Goal: Transaction & Acquisition: Download file/media

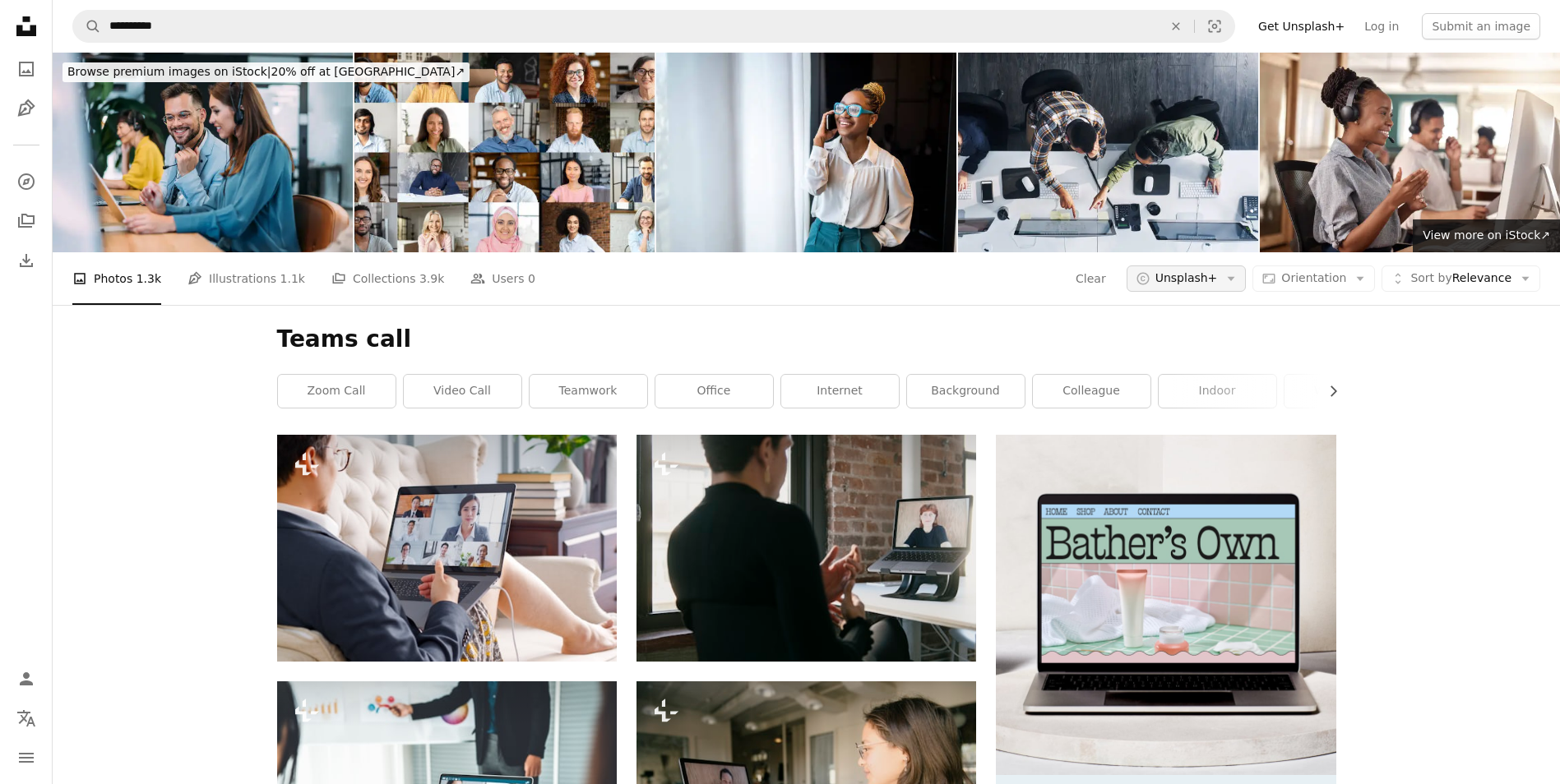
click at [1216, 288] on button "A copyright icon © Unsplash+ Arrow down" at bounding box center [1186, 278] width 120 height 27
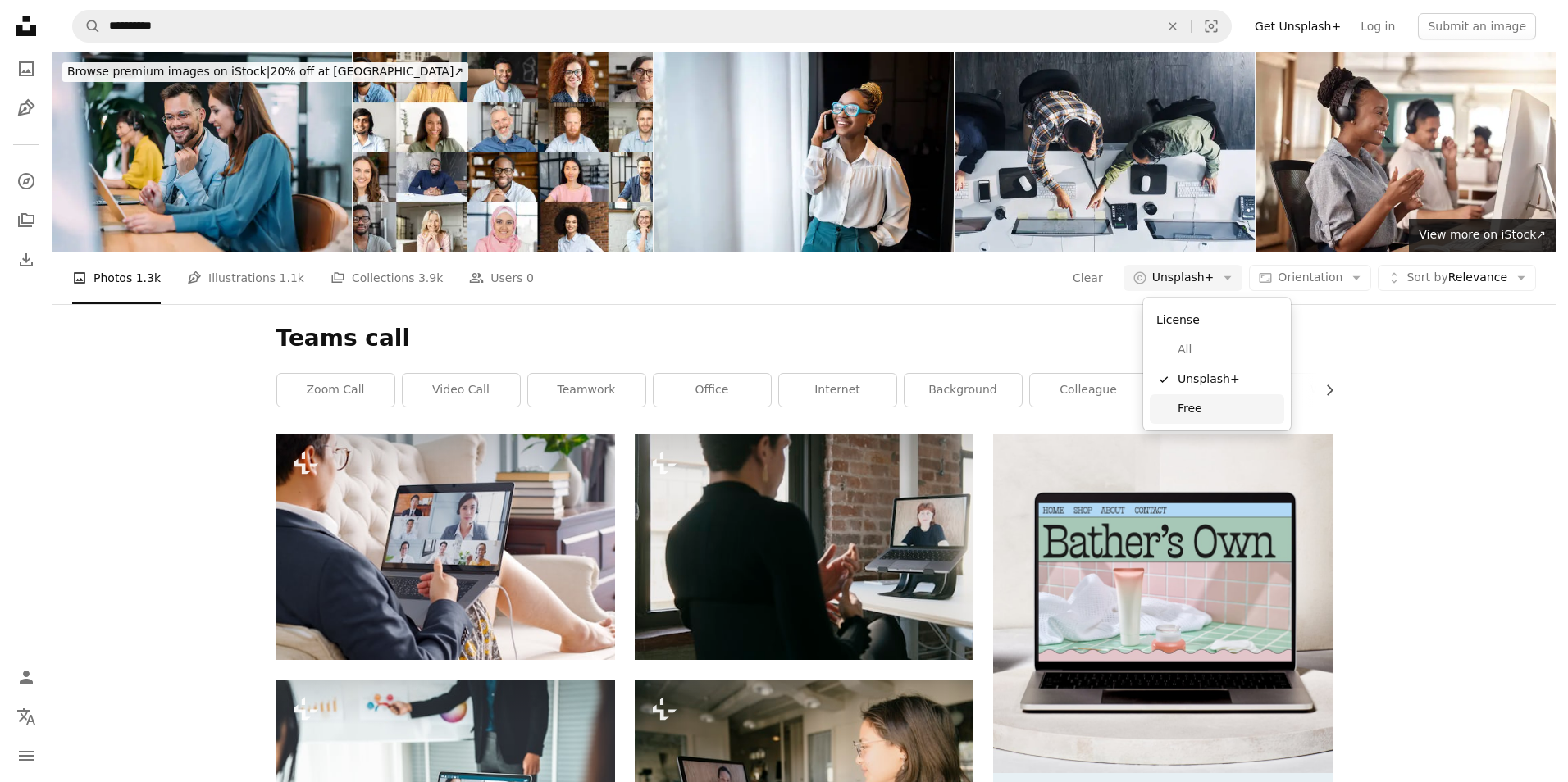
click at [1187, 406] on span "Free" at bounding box center [1228, 409] width 100 height 16
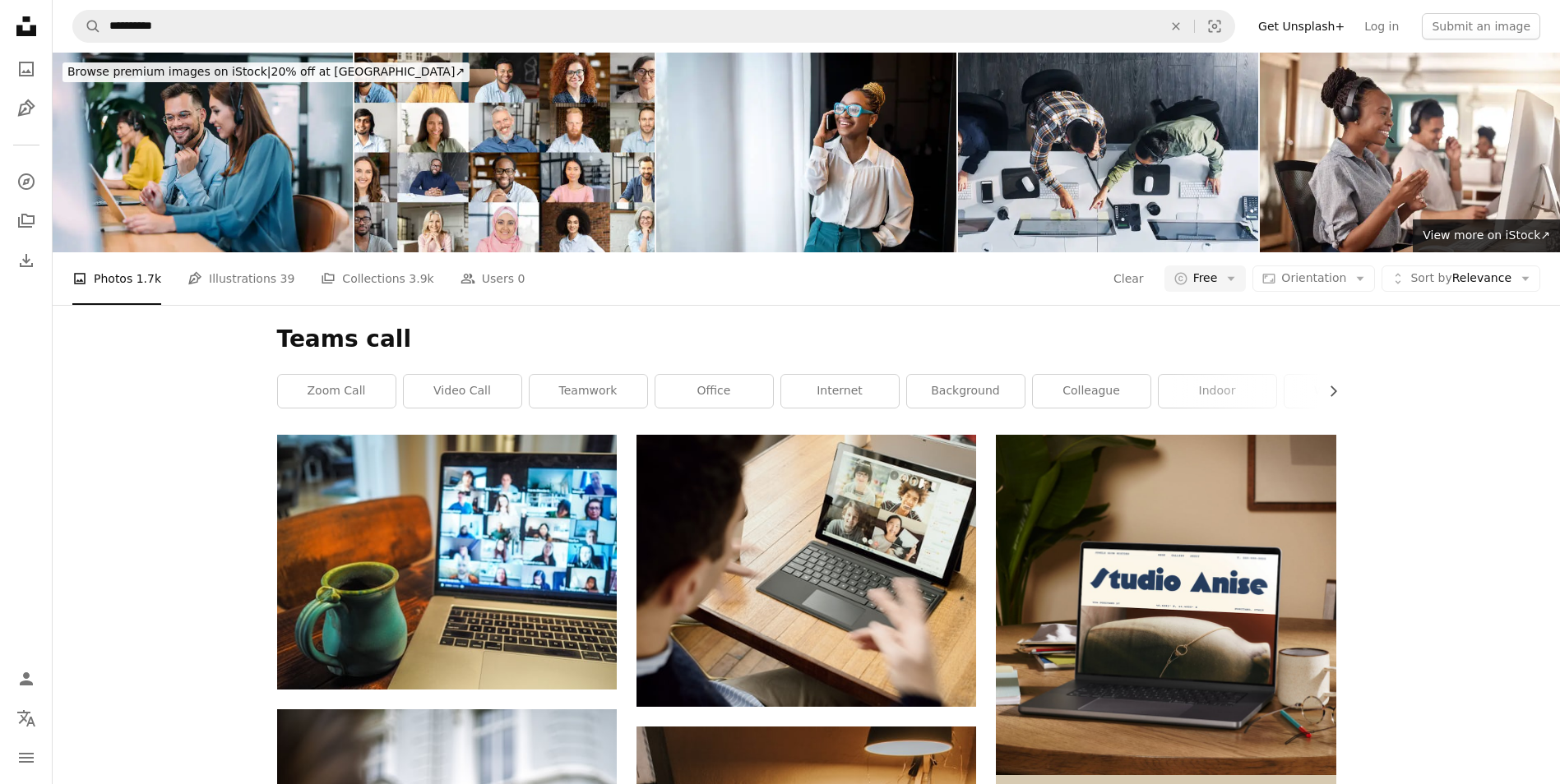
scroll to position [2795, 0]
